Goal: Information Seeking & Learning: Learn about a topic

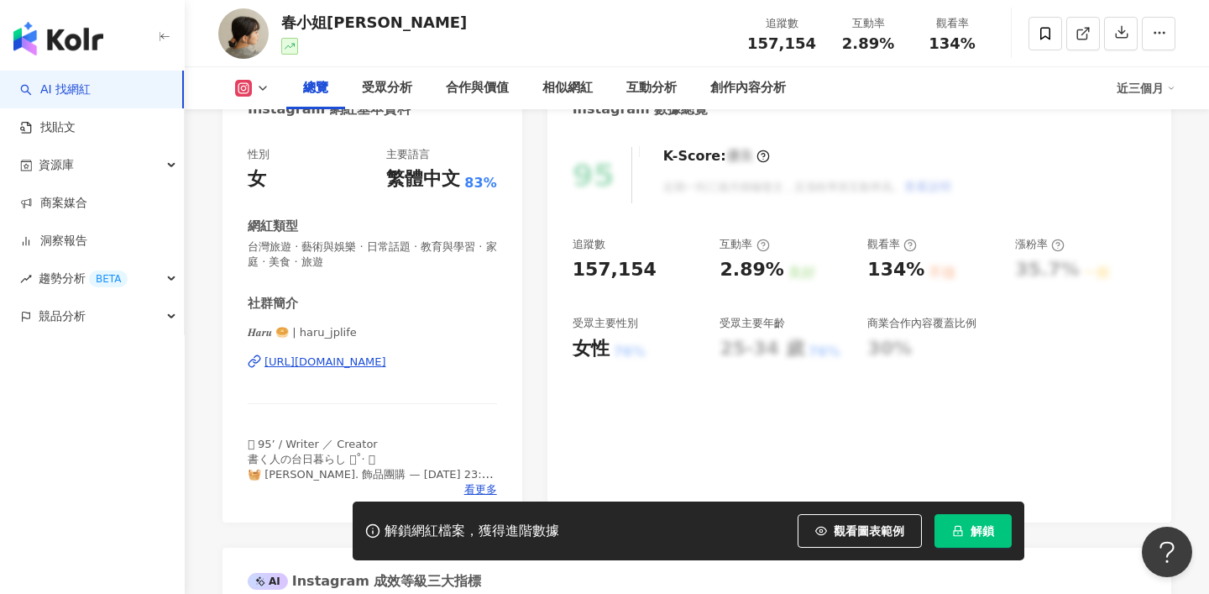
click at [386, 357] on div "https://www.instagram.com/haru_jplife/" at bounding box center [326, 361] width 122 height 15
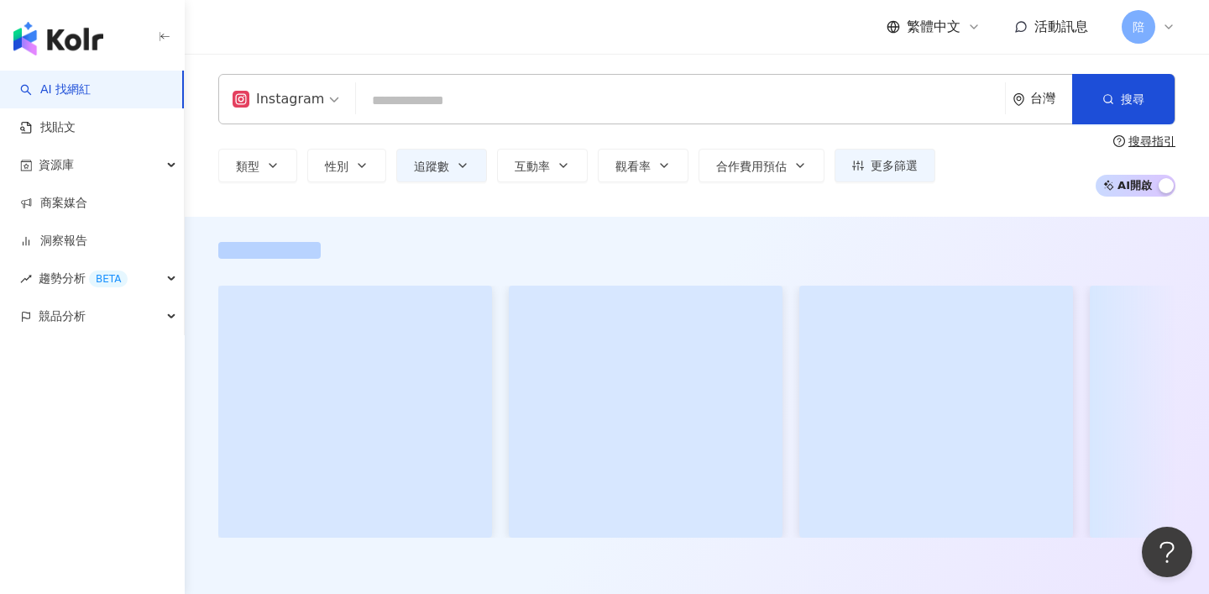
click at [443, 102] on input "search" at bounding box center [681, 101] width 636 height 32
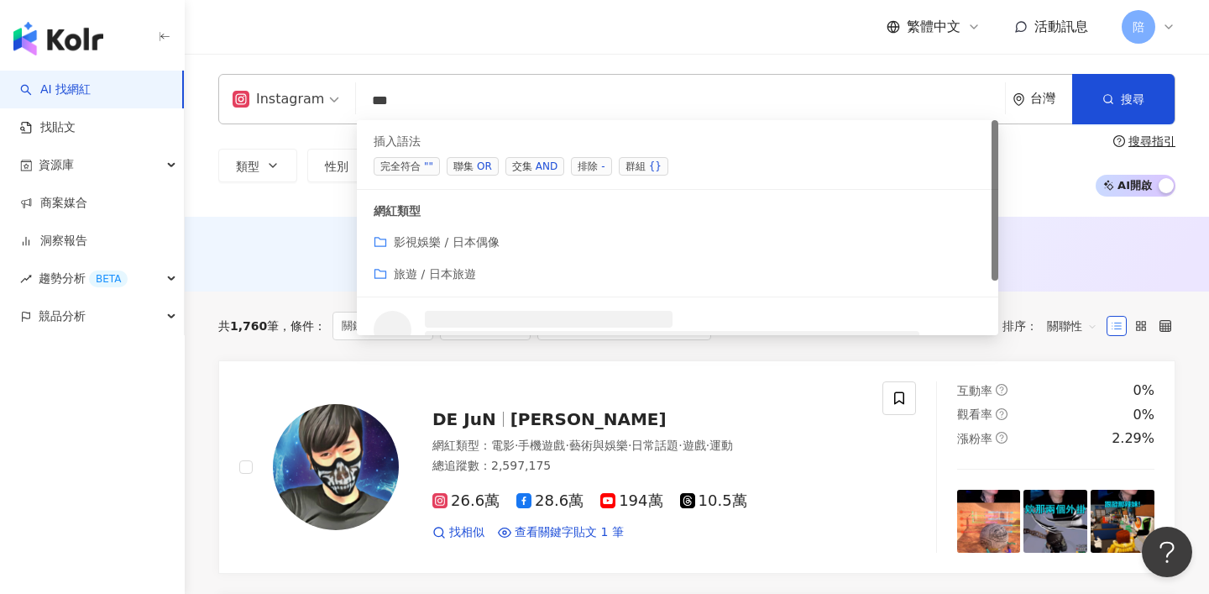
type input "**"
click at [269, 228] on div "AI 推薦 ： 無結果，請嘗試搜尋其他語言關鍵字或條件" at bounding box center [697, 254] width 1025 height 75
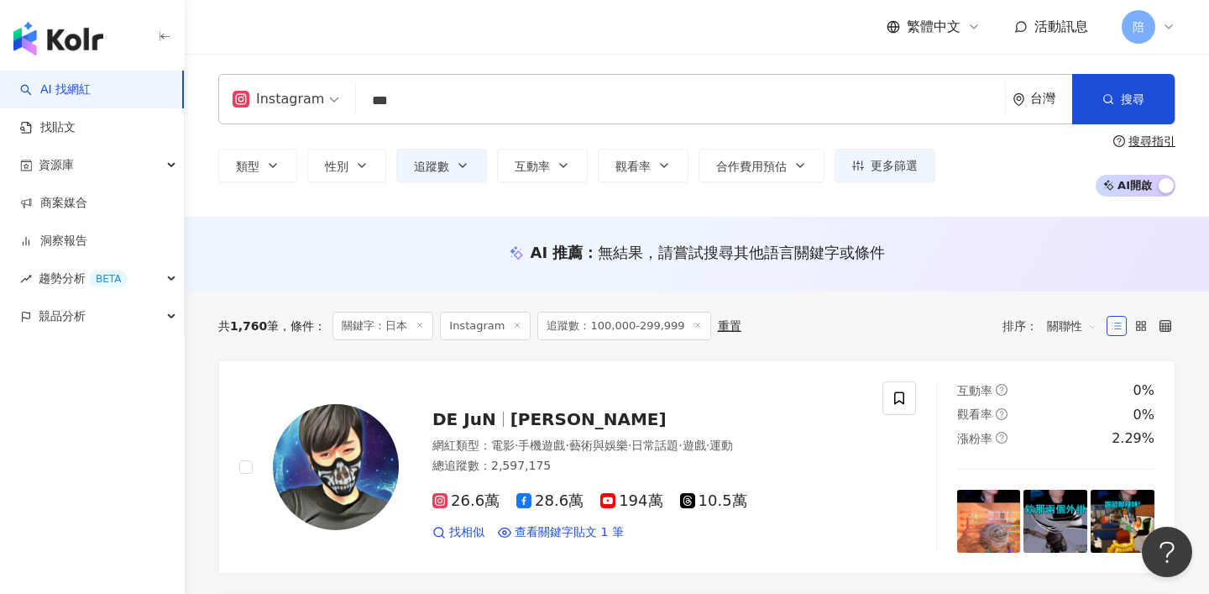
click at [380, 233] on div "AI 推薦 ： 無結果，請嘗試搜尋其他語言關鍵字或條件" at bounding box center [697, 254] width 1025 height 75
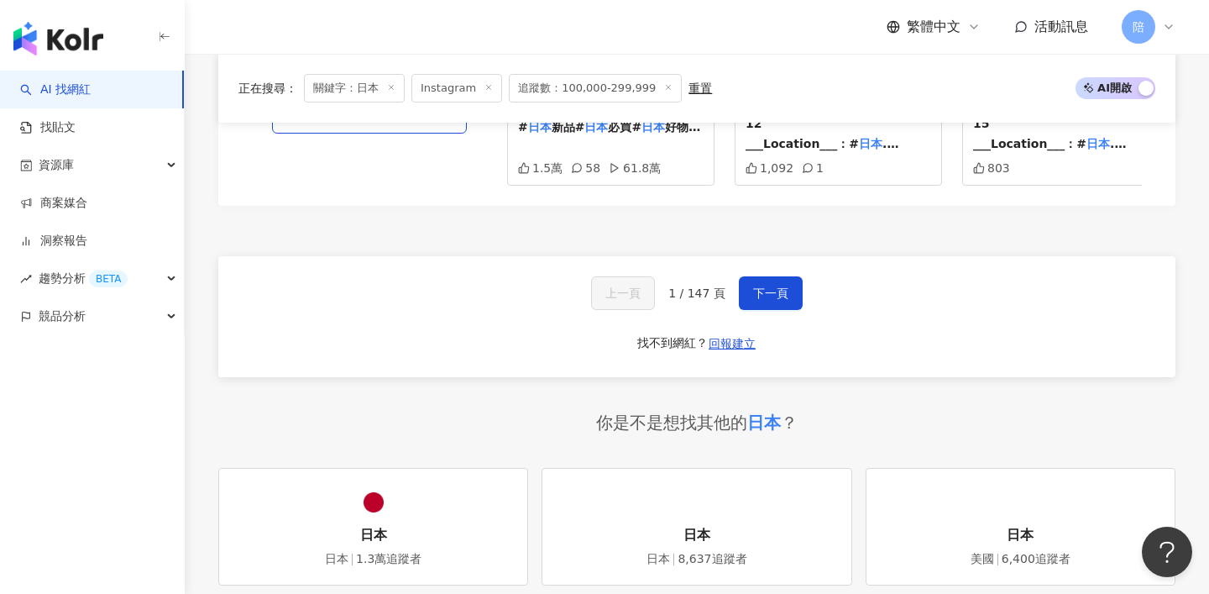
scroll to position [3308, 0]
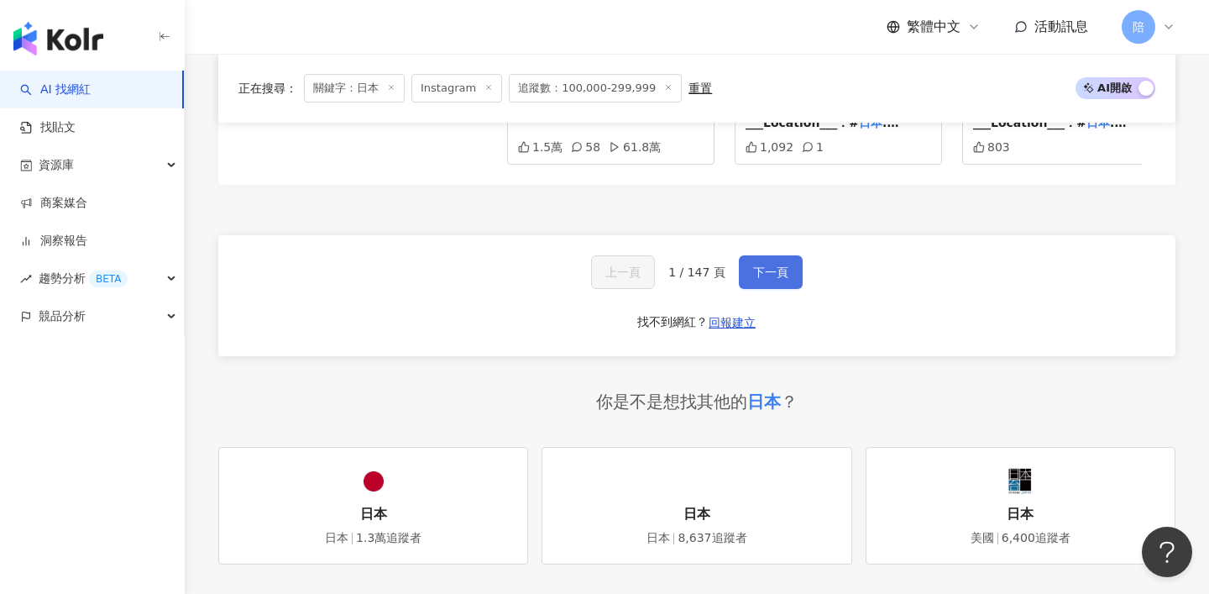
click at [763, 255] on button "下一頁" at bounding box center [771, 272] width 64 height 34
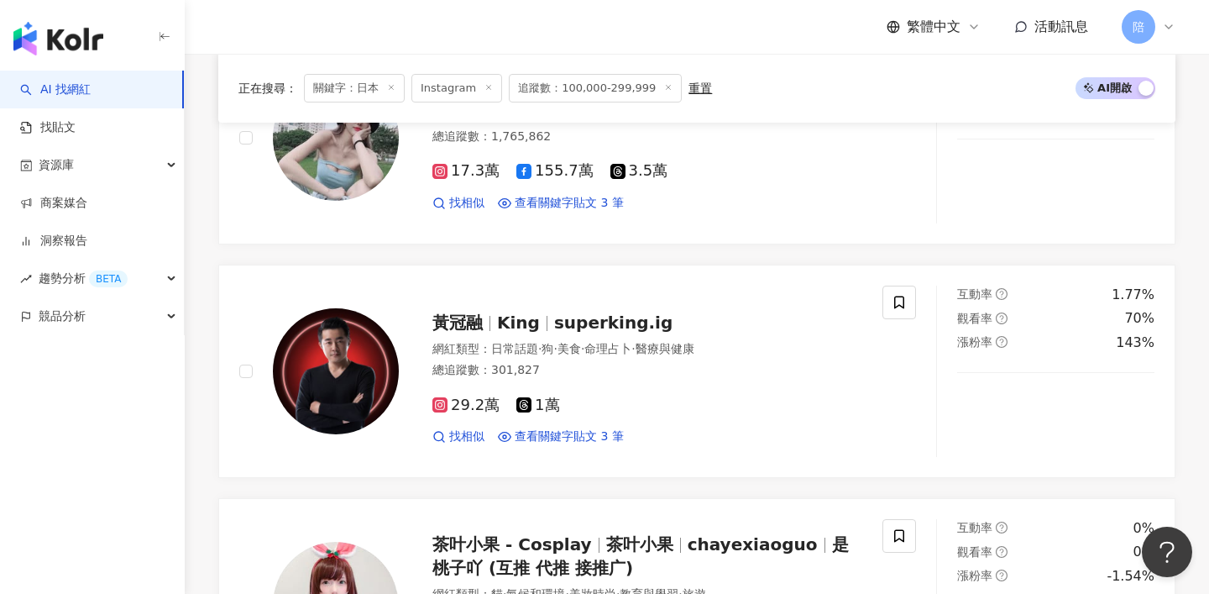
scroll to position [3031, 0]
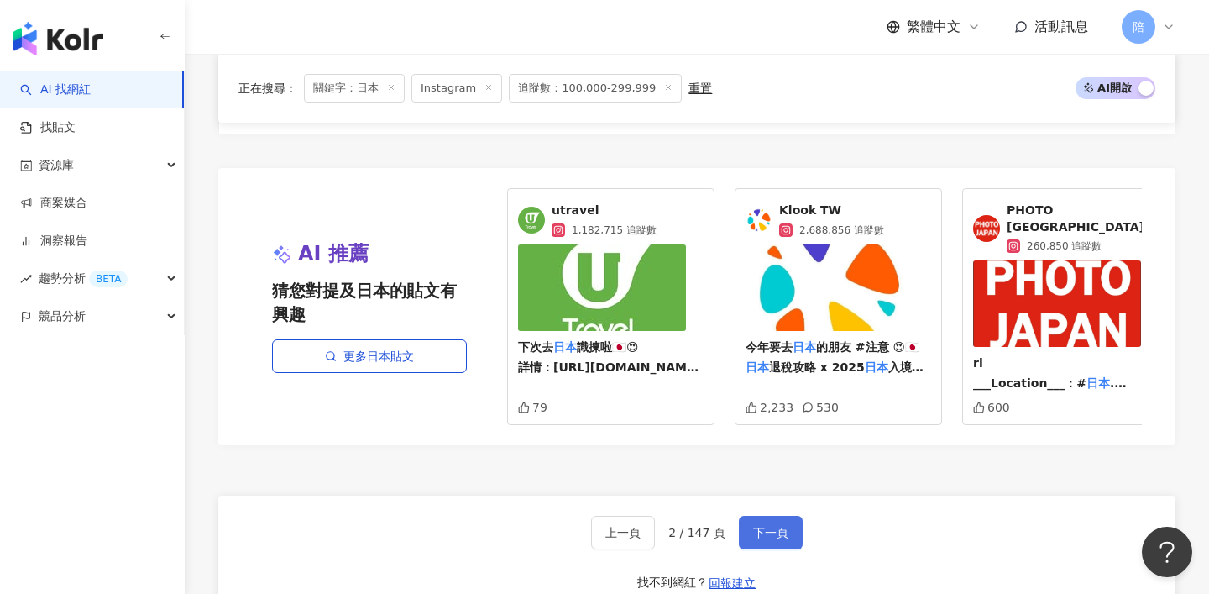
click at [768, 516] on button "下一頁" at bounding box center [771, 533] width 64 height 34
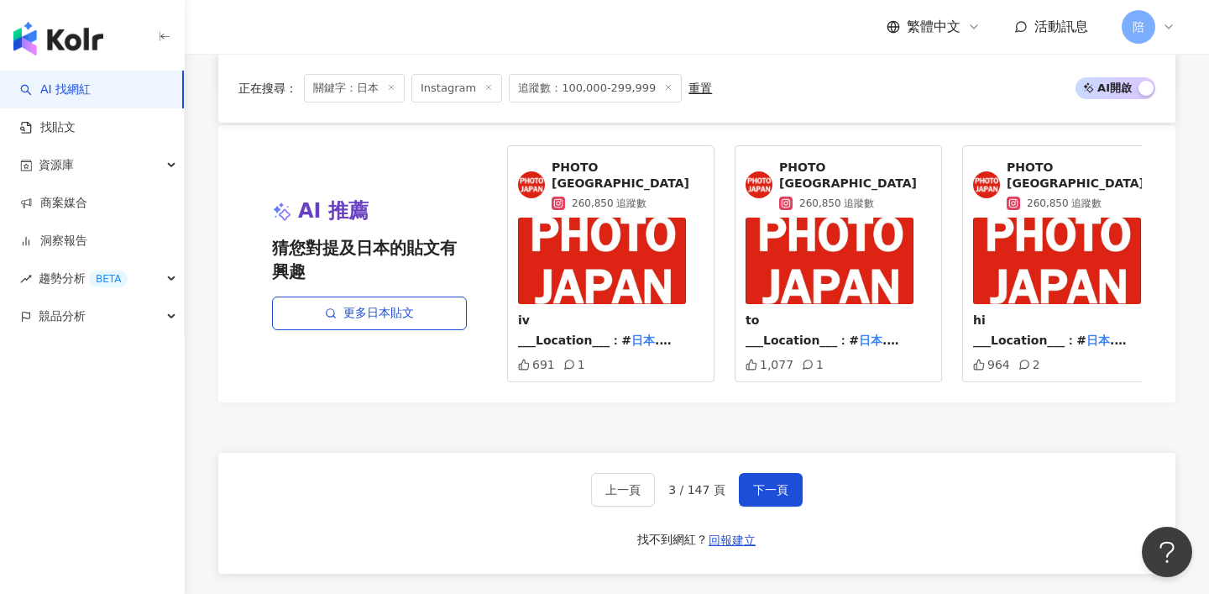
scroll to position [3391, 0]
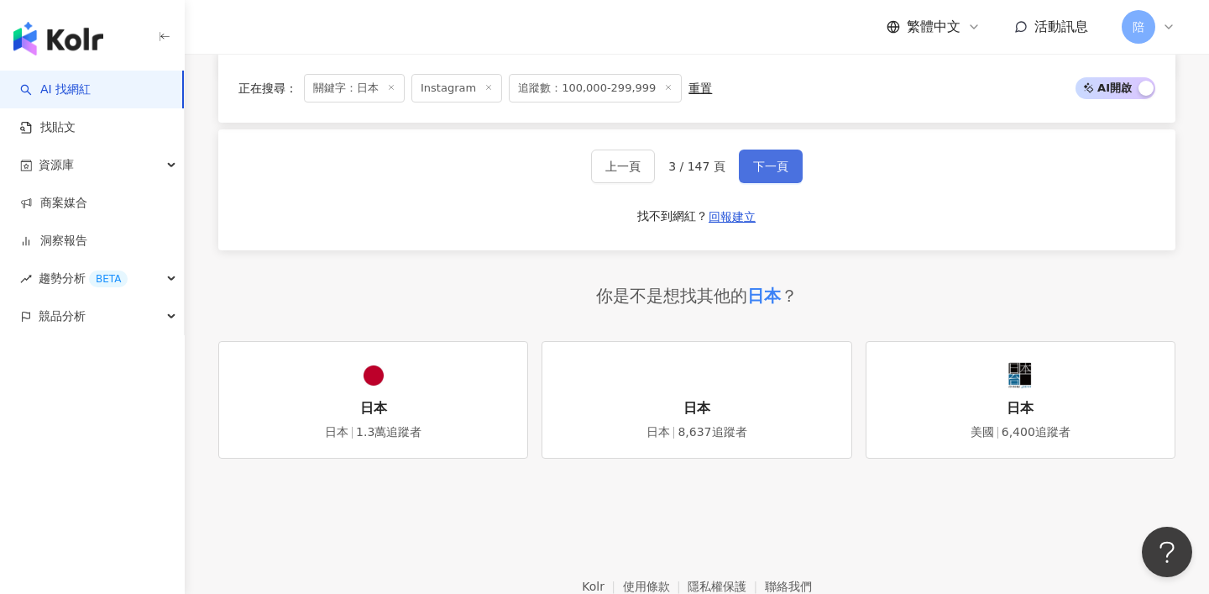
click at [779, 160] on span "下一頁" at bounding box center [770, 166] width 35 height 13
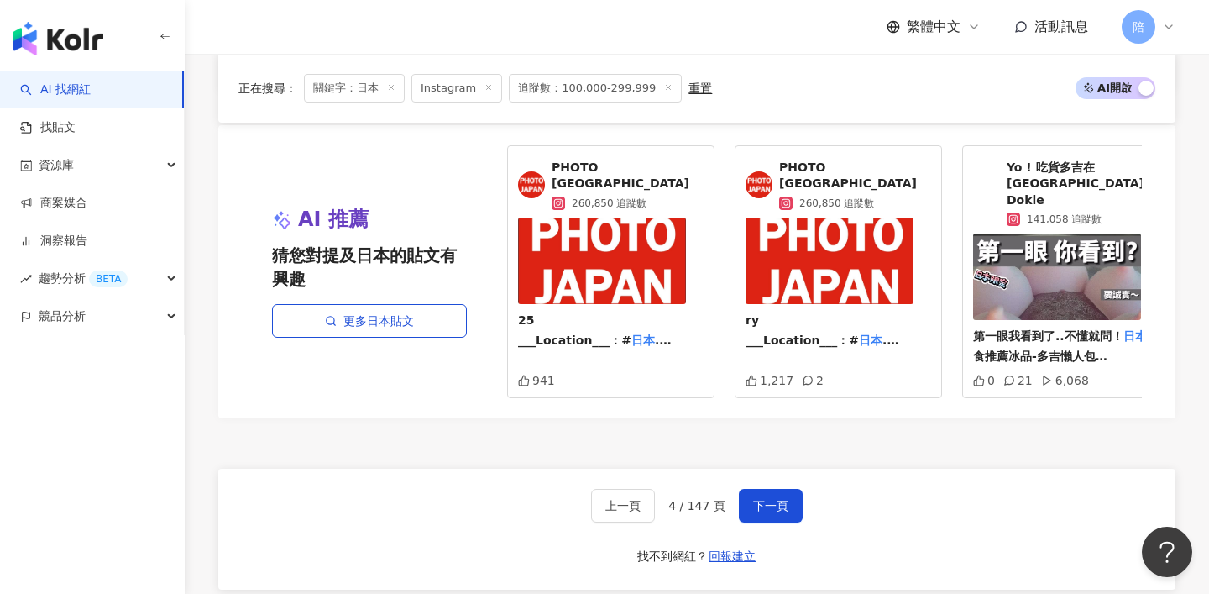
scroll to position [3106, 0]
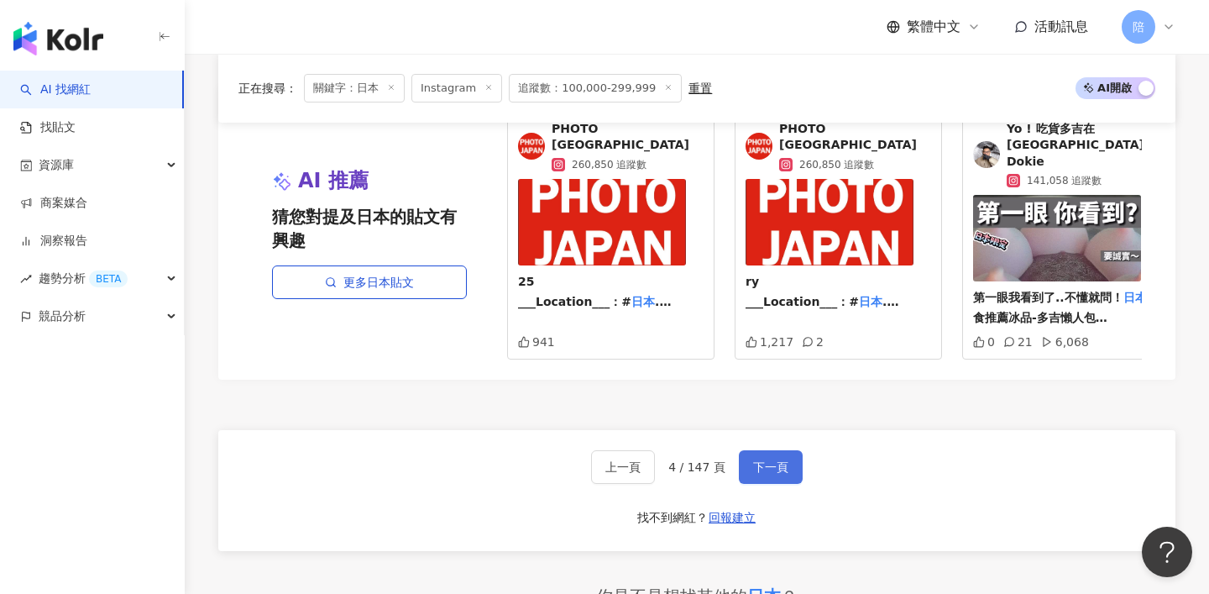
click at [758, 460] on span "下一頁" at bounding box center [770, 466] width 35 height 13
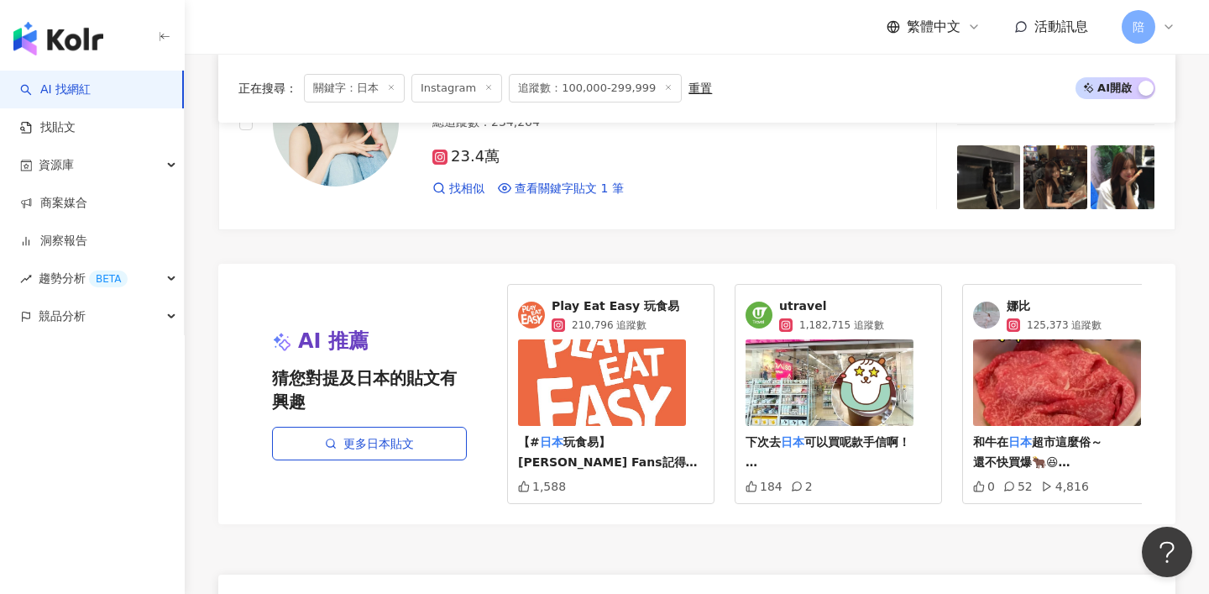
scroll to position [3114, 0]
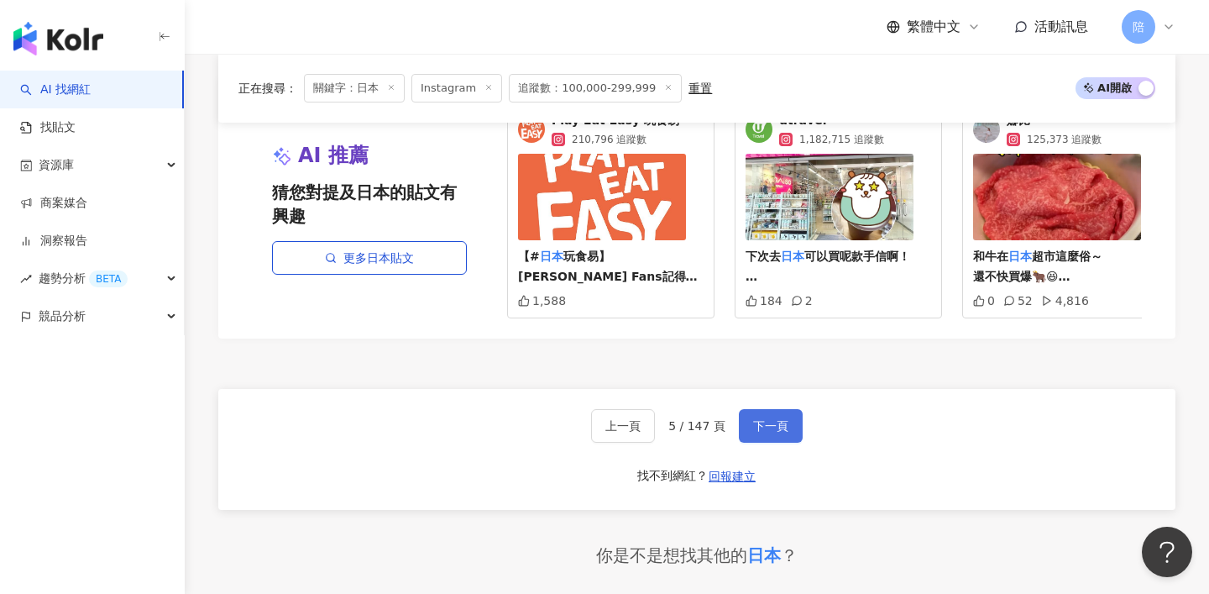
click at [771, 424] on span "下一頁" at bounding box center [770, 425] width 35 height 13
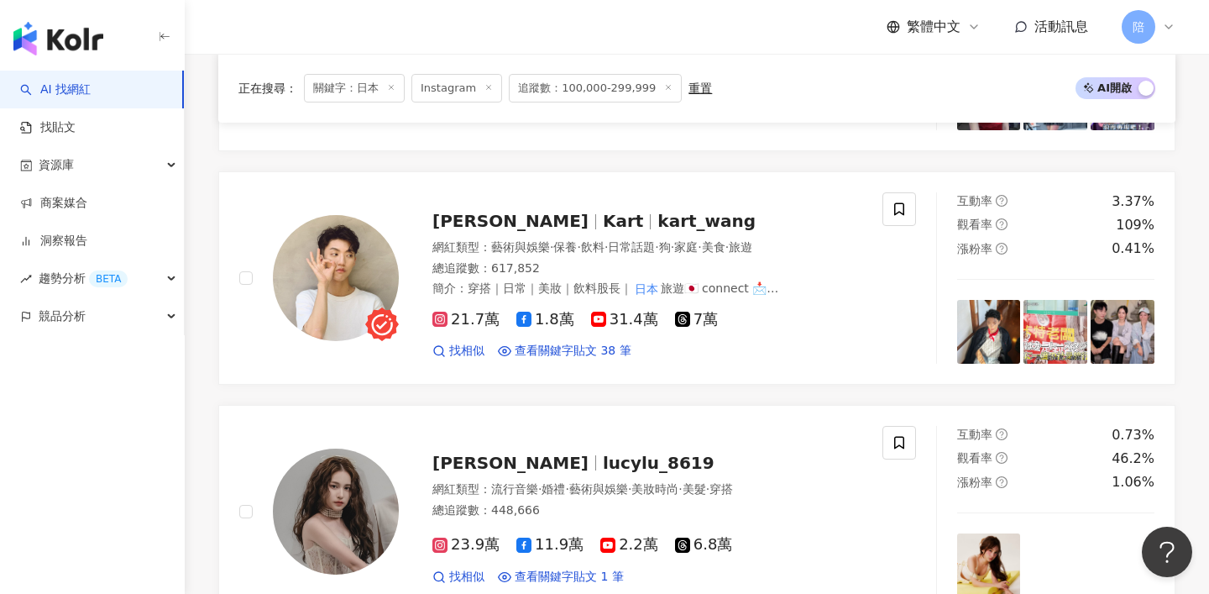
scroll to position [1826, 0]
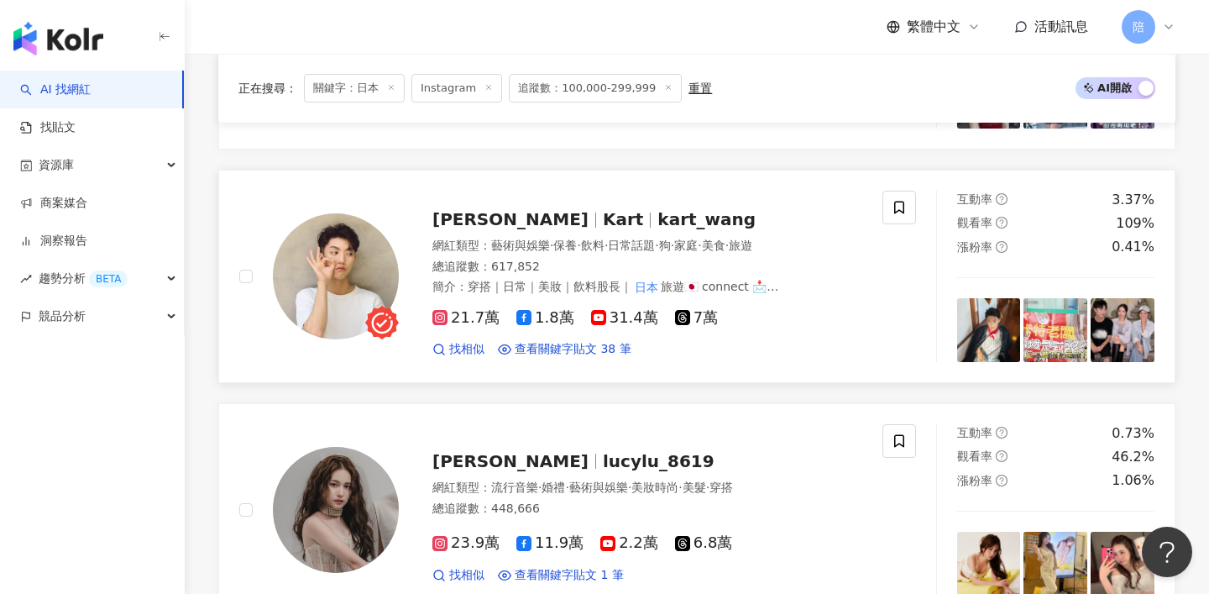
click at [658, 219] on span "kart_wang" at bounding box center [707, 219] width 98 height 20
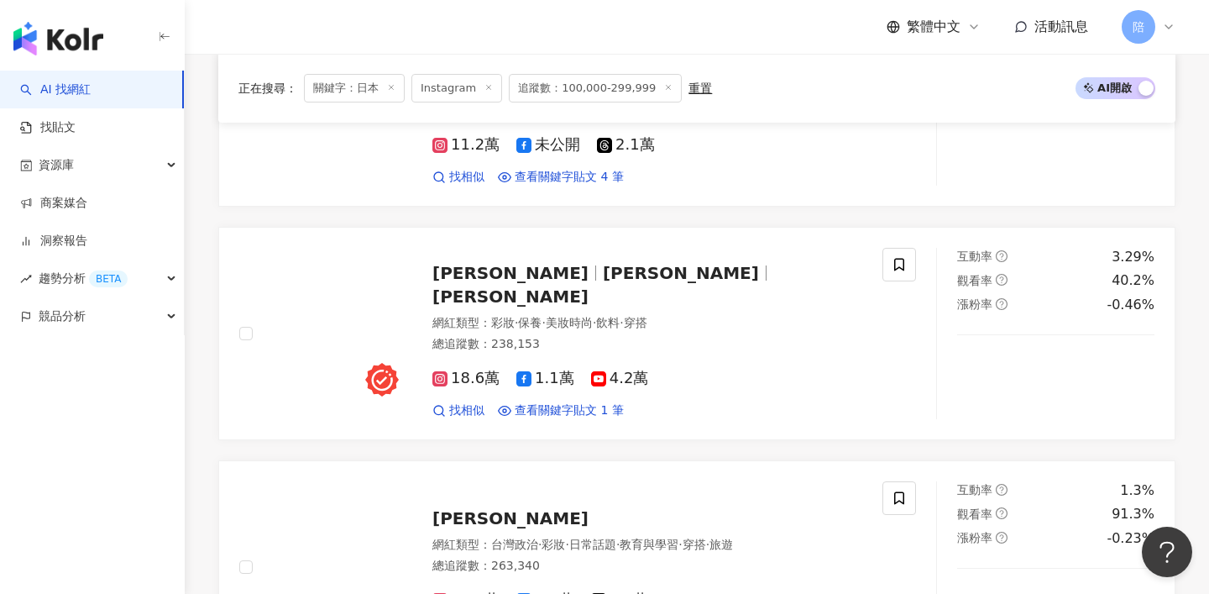
scroll to position [2643, 0]
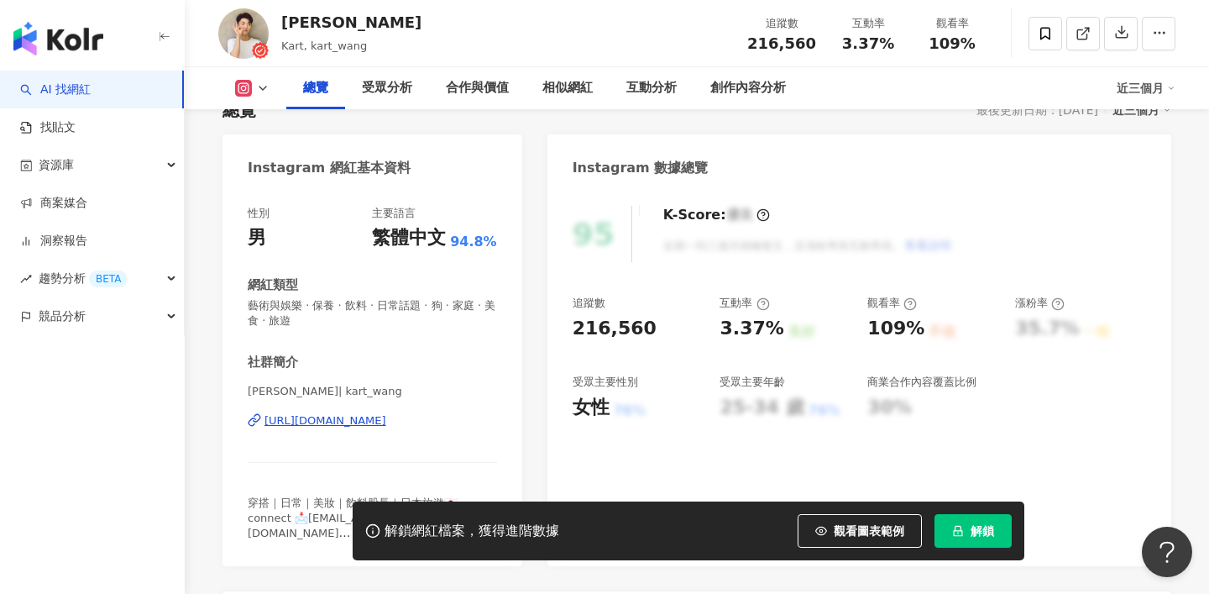
click at [386, 417] on div "https://www.instagram.com/kart_wang/" at bounding box center [326, 420] width 122 height 15
